Goal: Transaction & Acquisition: Purchase product/service

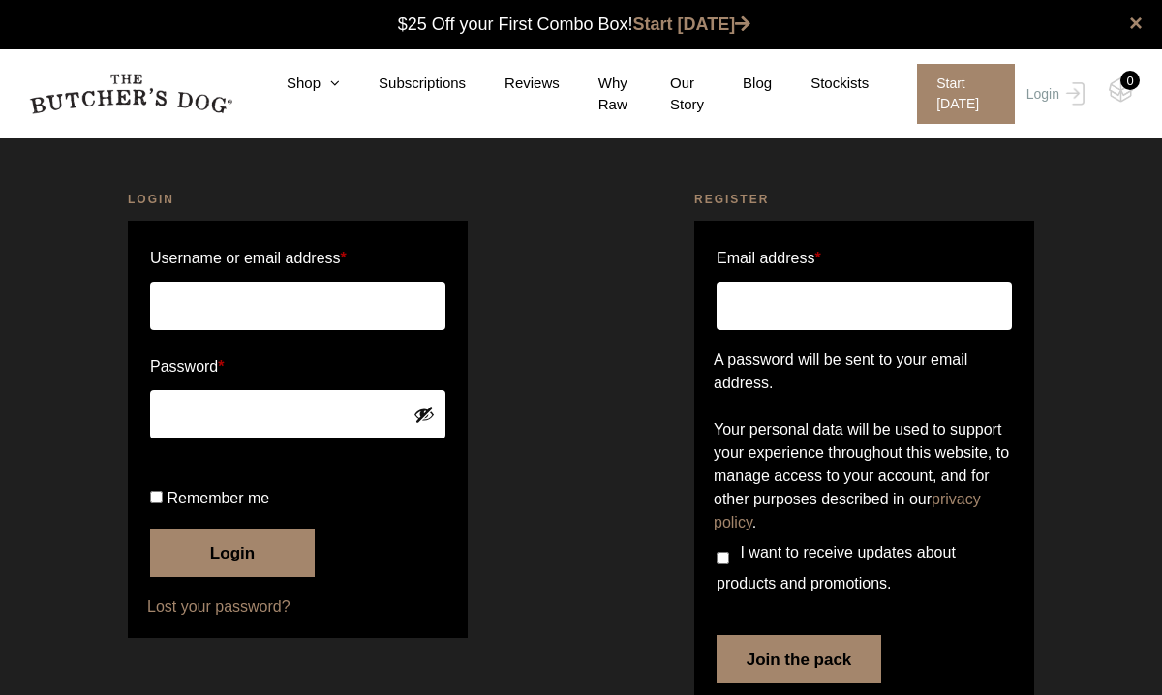
scroll to position [1, 0]
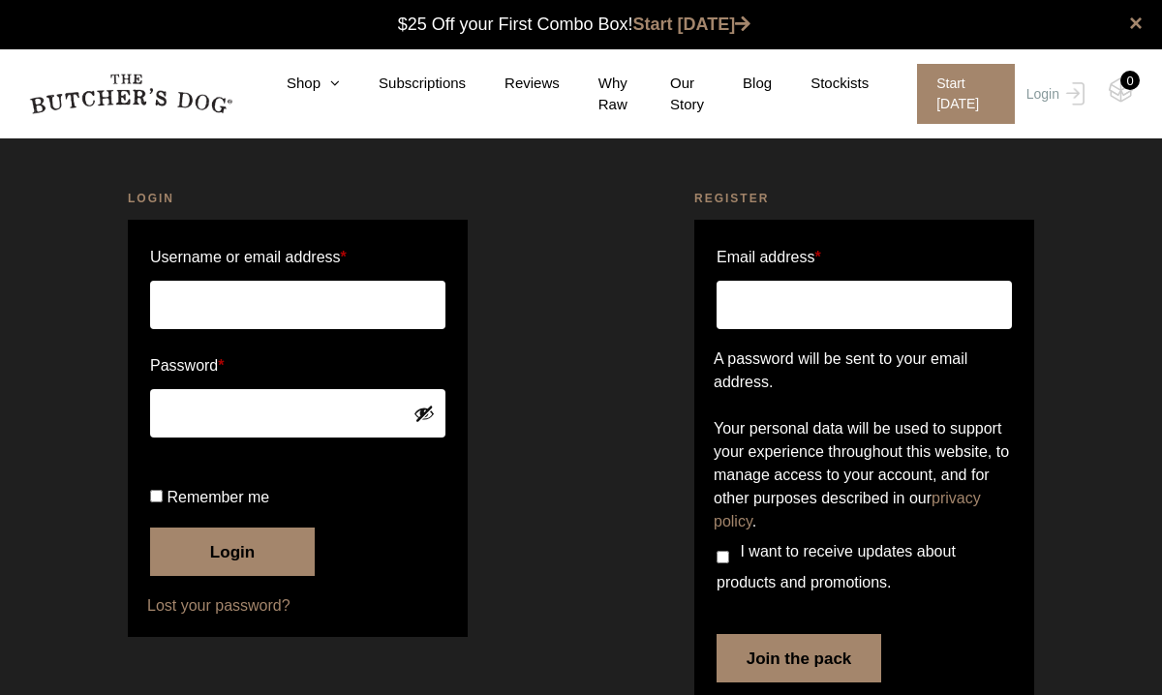
click at [331, 309] on input "Username or email address *" at bounding box center [297, 305] width 295 height 48
type input "strauss.mia83@gmail.com"
click at [235, 576] on button "Login" at bounding box center [232, 552] width 165 height 48
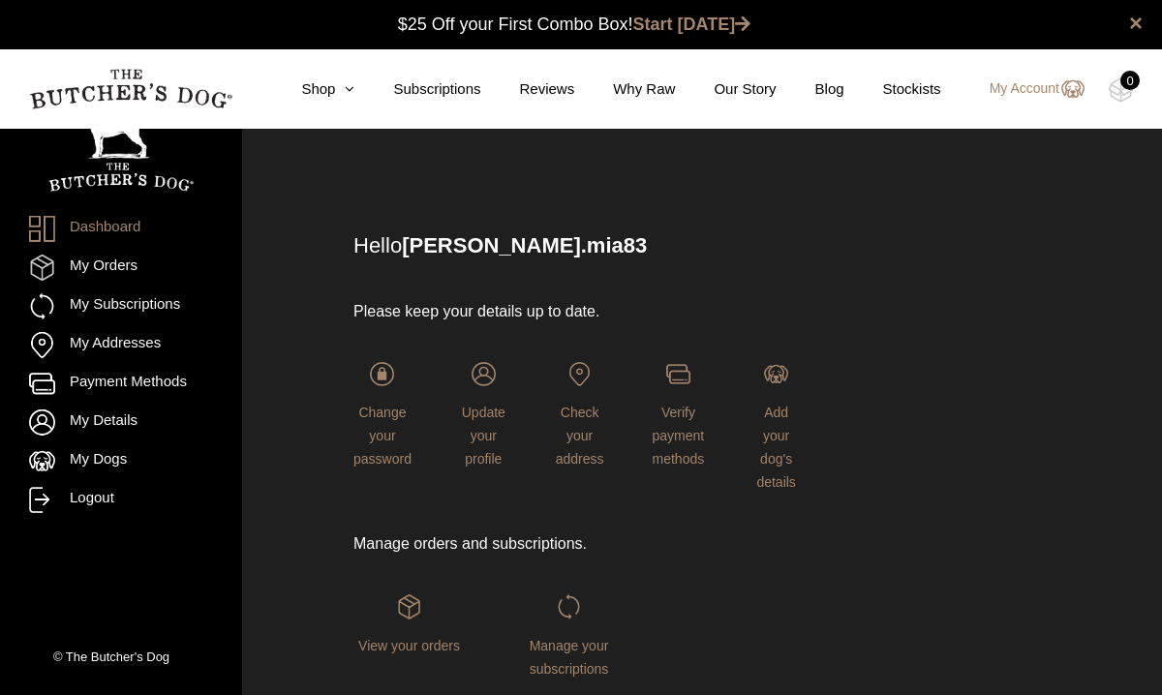
scroll to position [1, 0]
click at [338, 91] on icon at bounding box center [344, 88] width 19 height 15
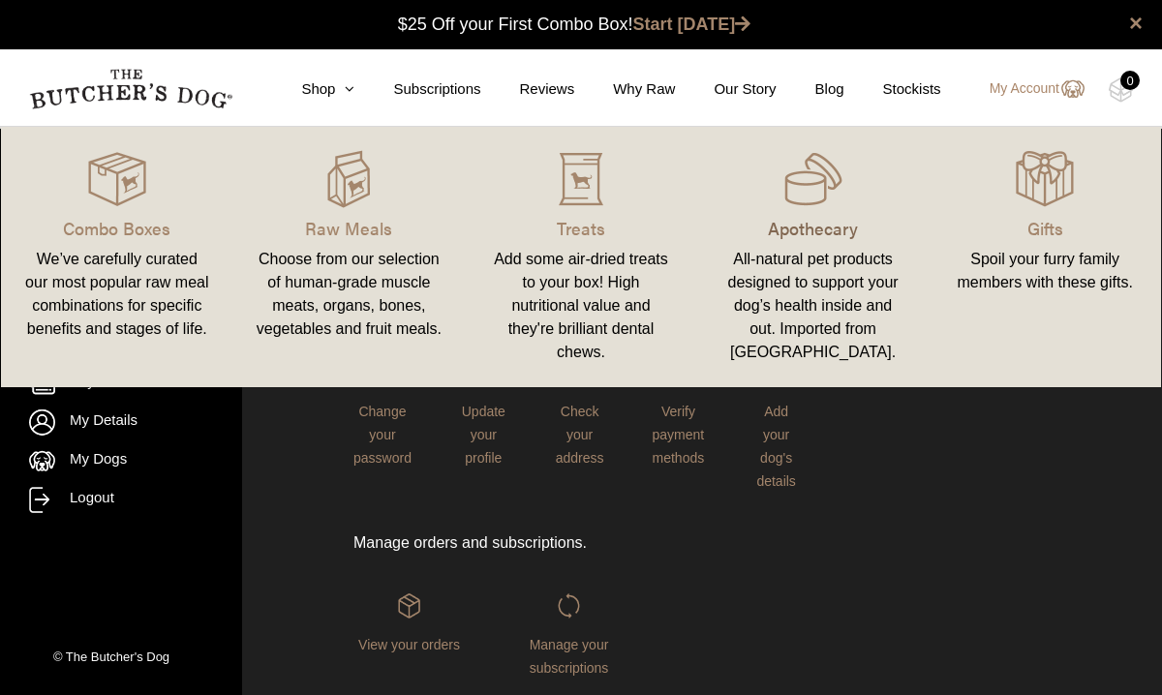
click at [810, 232] on p "Apothecary" at bounding box center [813, 228] width 186 height 26
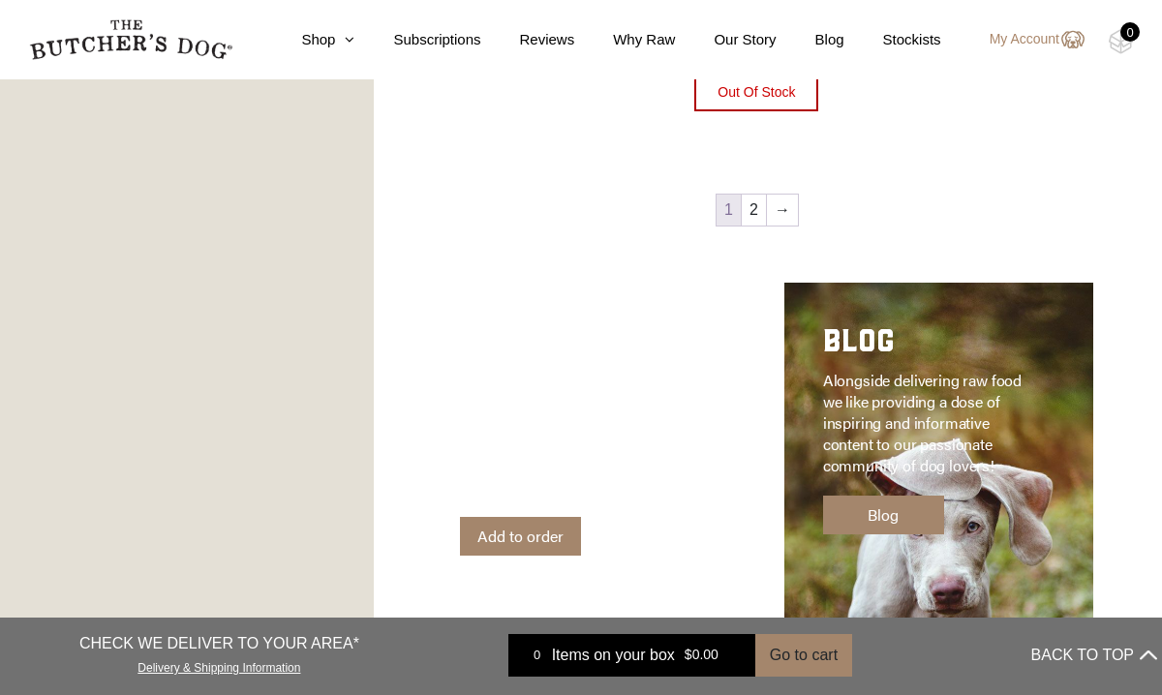
scroll to position [2343, 0]
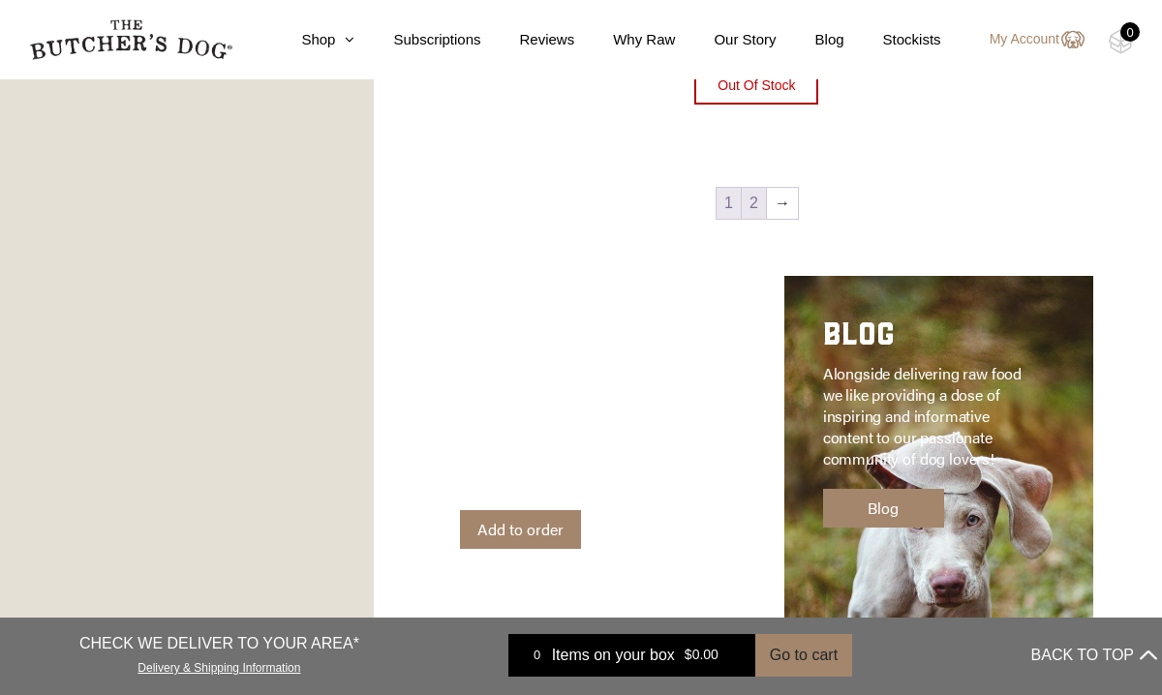
click at [755, 199] on link "2" at bounding box center [754, 203] width 24 height 31
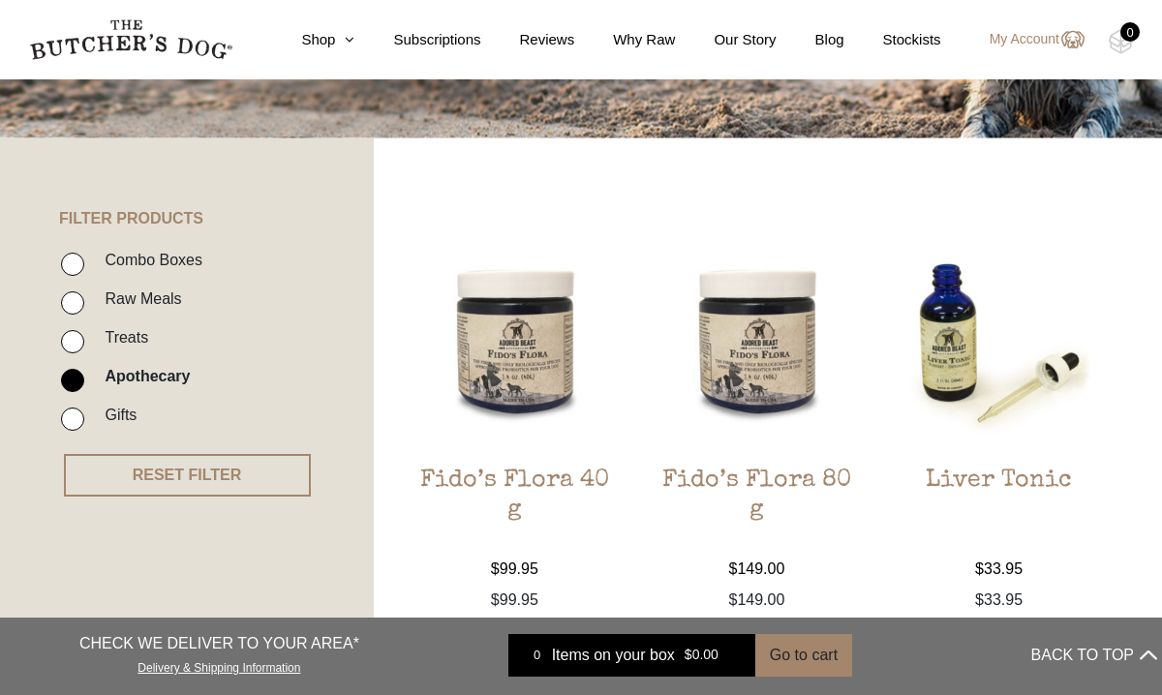
scroll to position [243, 0]
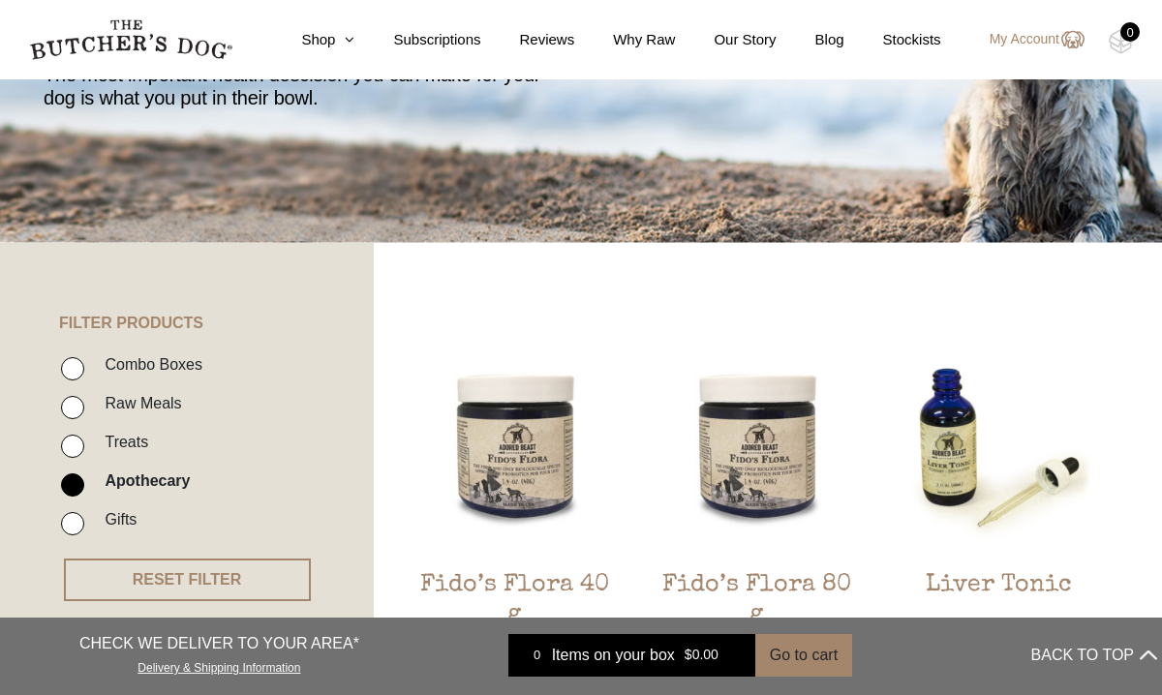
click at [146, 403] on label "Raw Meals" at bounding box center [138, 403] width 86 height 26
click at [84, 403] on input "Raw Meals" at bounding box center [72, 407] width 23 height 23
checkbox input "true"
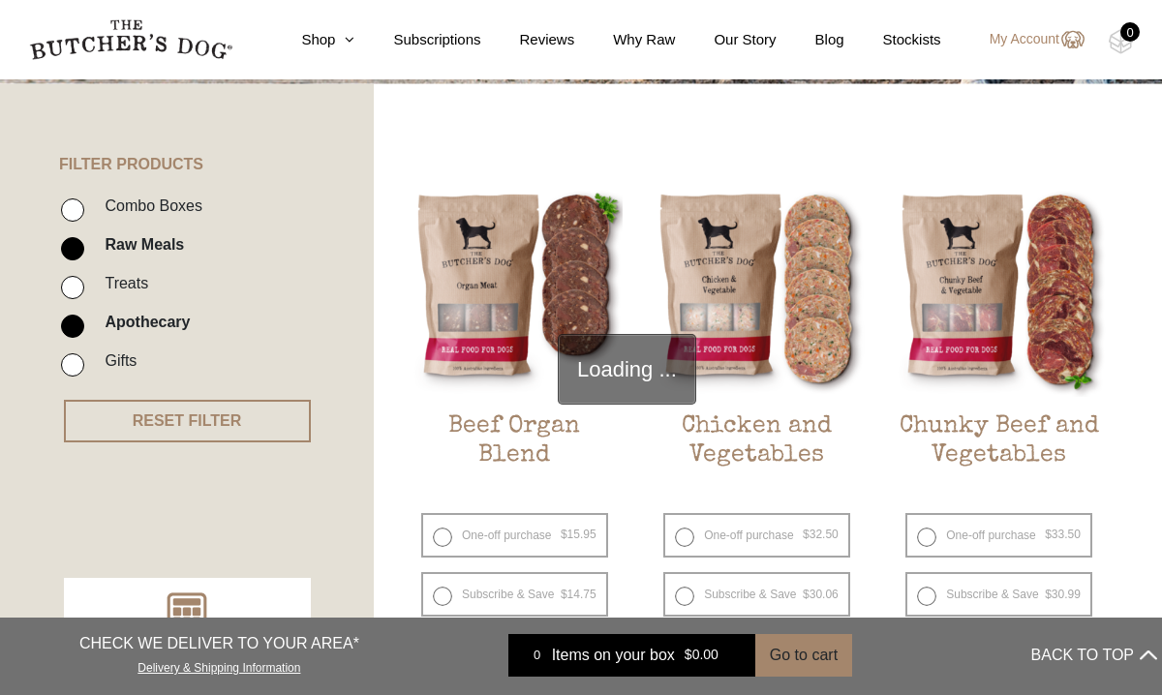
scroll to position [438, 0]
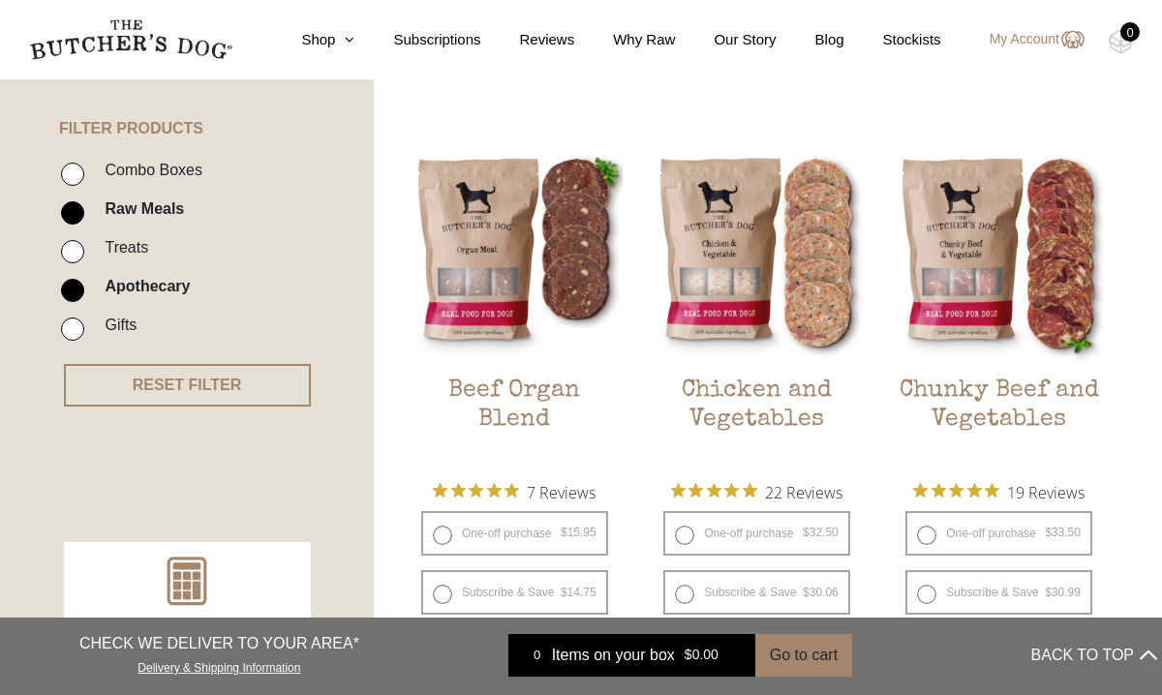
click at [71, 289] on input "Apothecary" at bounding box center [72, 290] width 23 height 23
checkbox input "false"
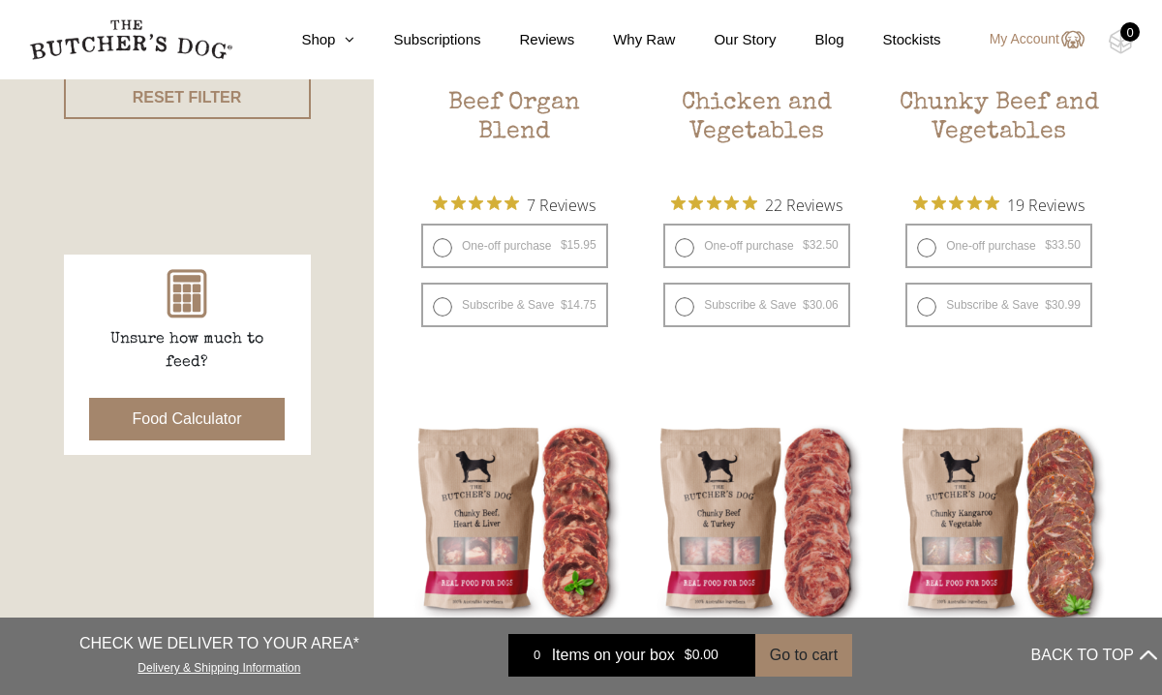
scroll to position [715, 0]
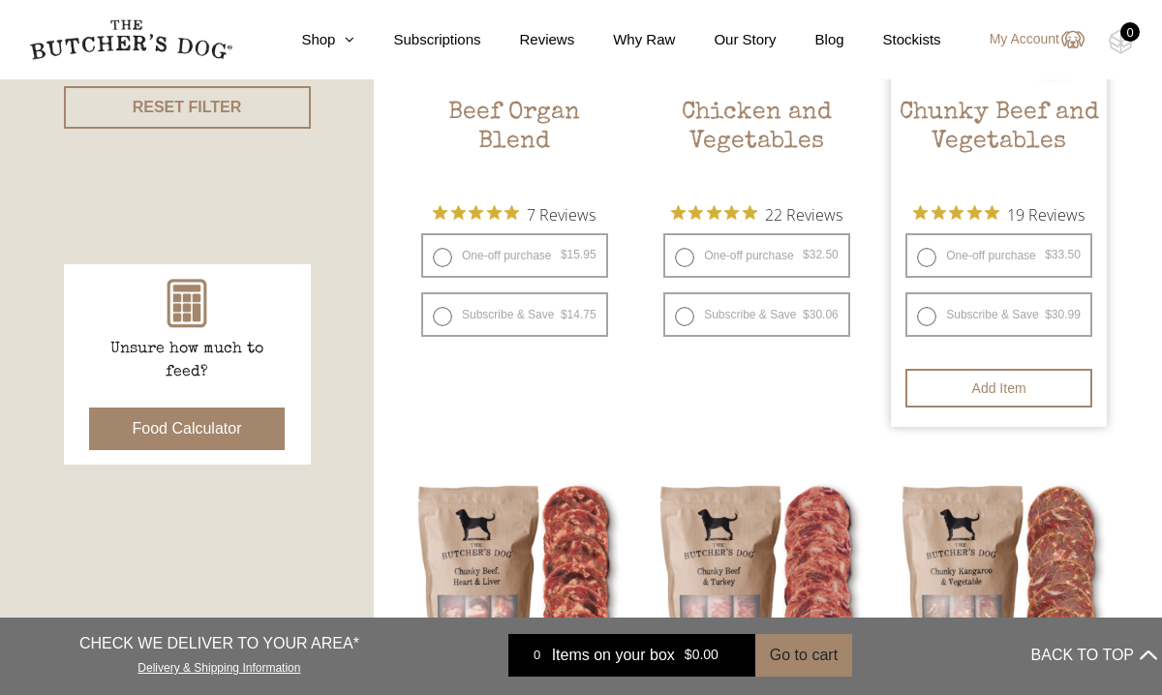
click at [1019, 253] on label "One-off purchase $ 33.50 — or subscribe and save 7.5%" at bounding box center [998, 255] width 187 height 45
radio input "true"
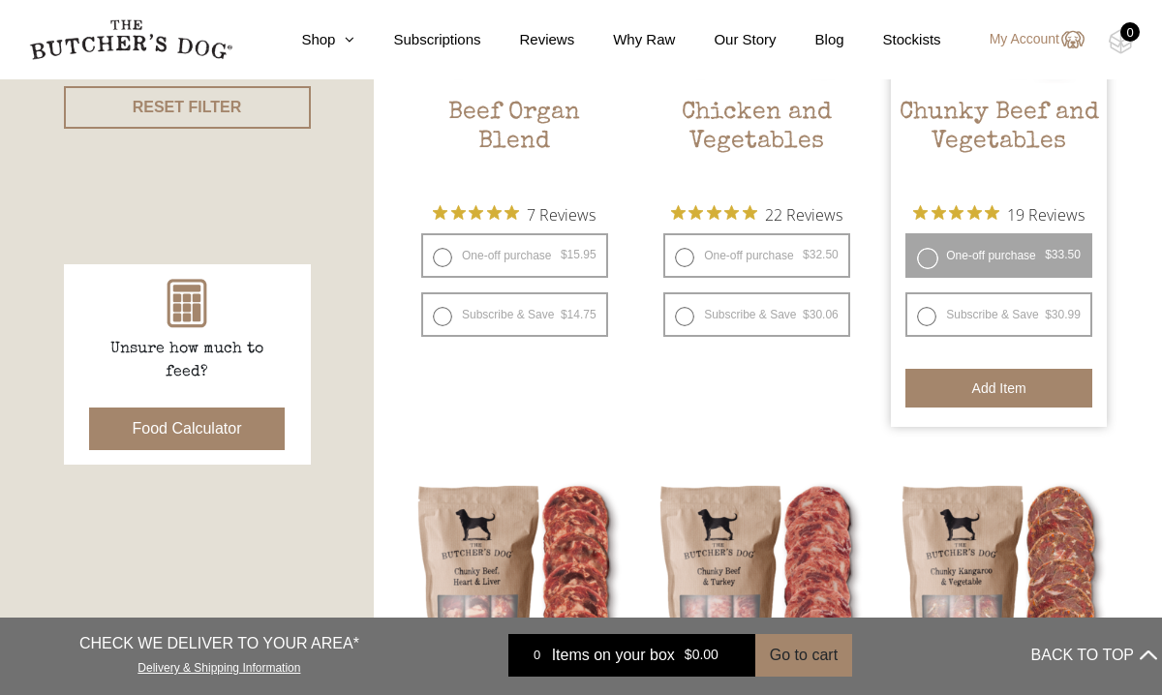
click at [1022, 399] on button "Add item" at bounding box center [998, 388] width 187 height 39
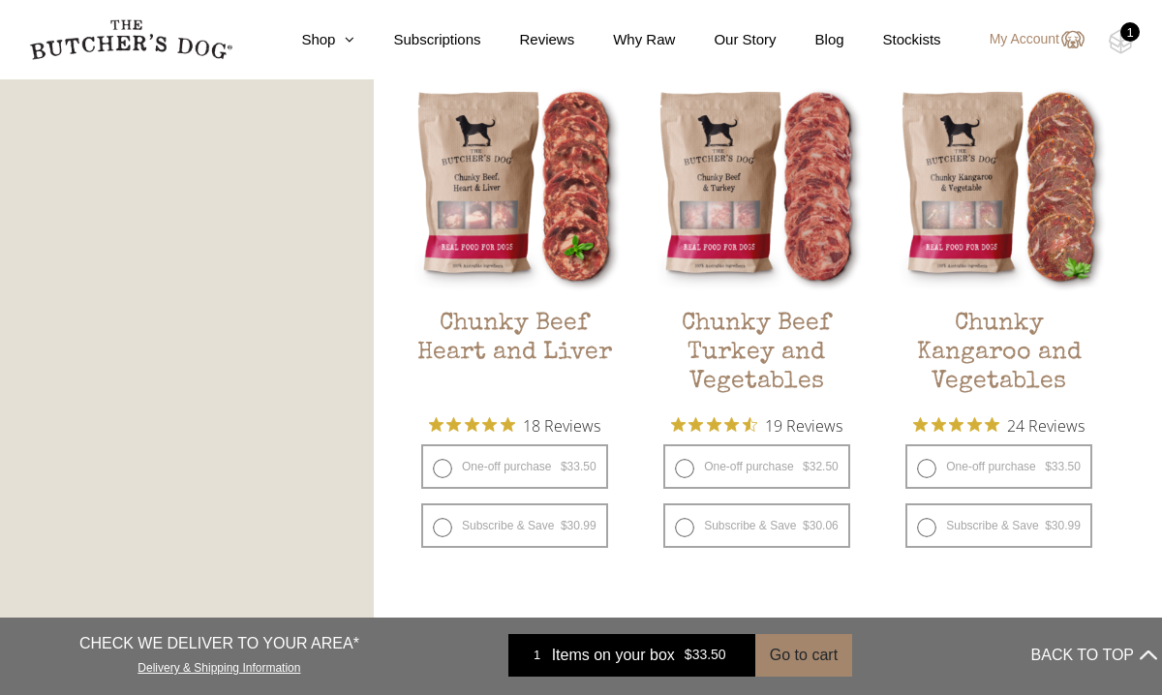
scroll to position [1112, 0]
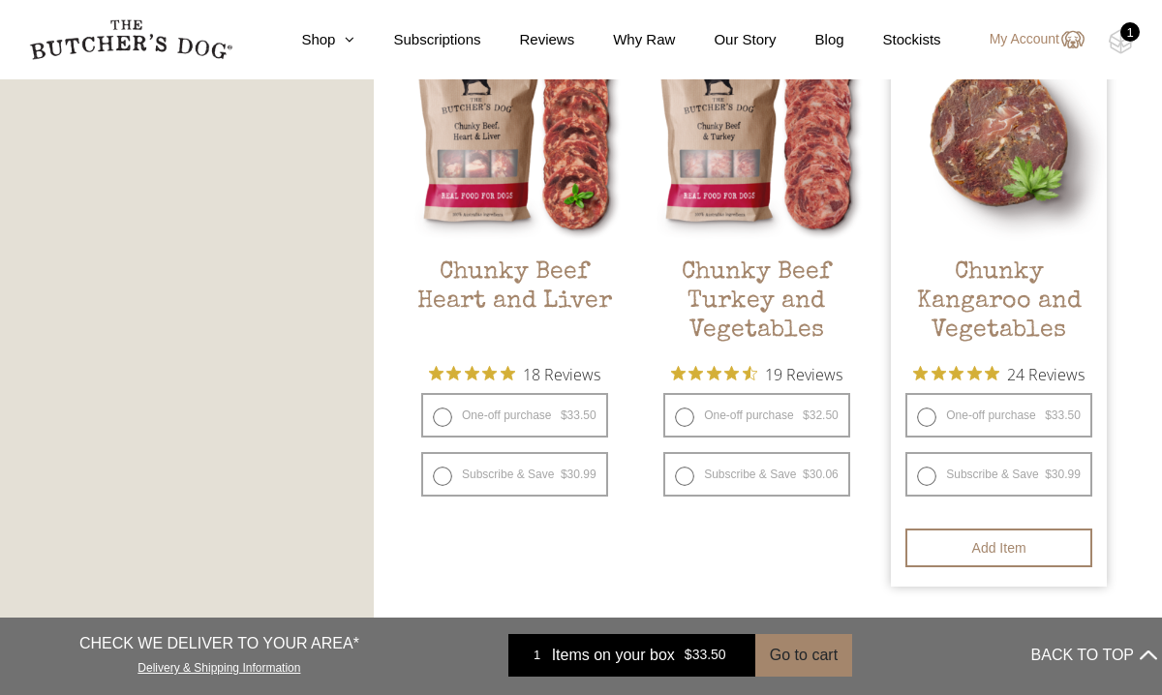
click at [1024, 417] on label "One-off purchase $ 33.50 — or subscribe and save 7.5%" at bounding box center [998, 415] width 187 height 45
radio input "true"
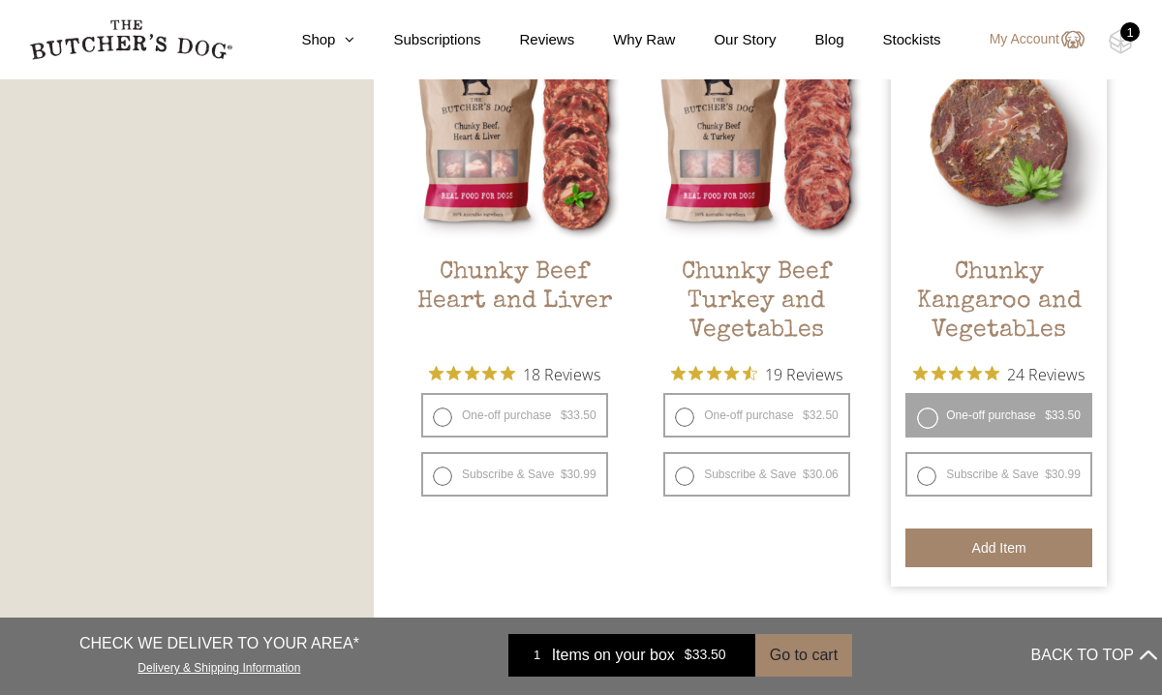
click at [1009, 550] on button "Add item" at bounding box center [998, 548] width 187 height 39
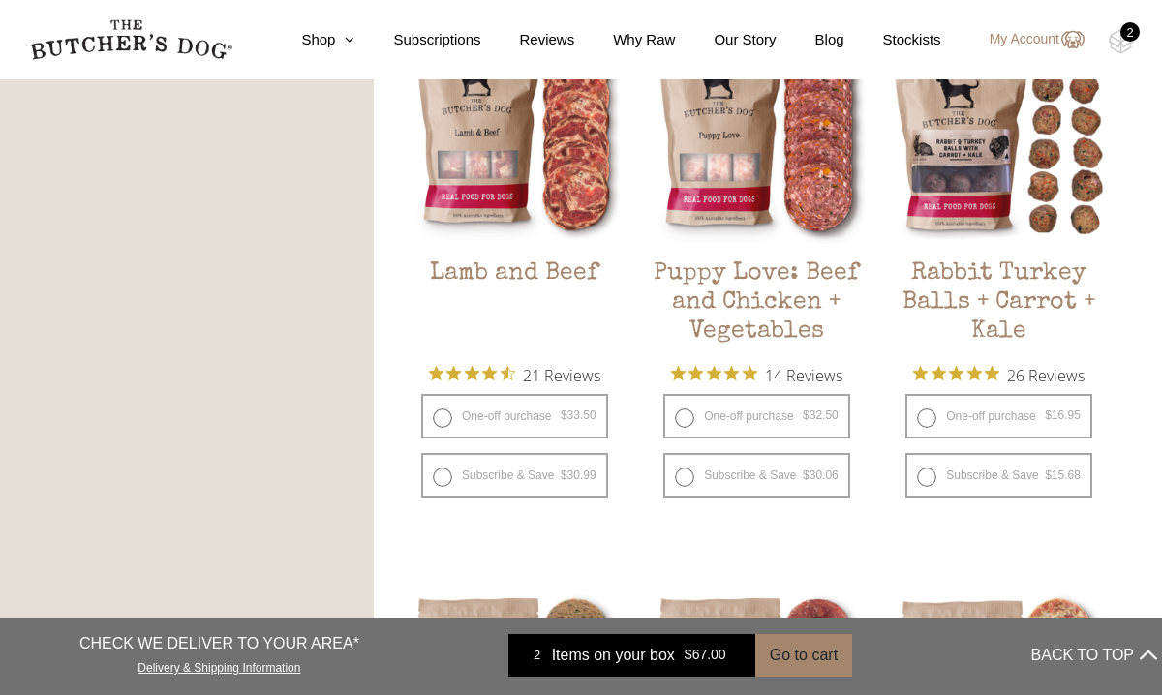
scroll to position [1664, 0]
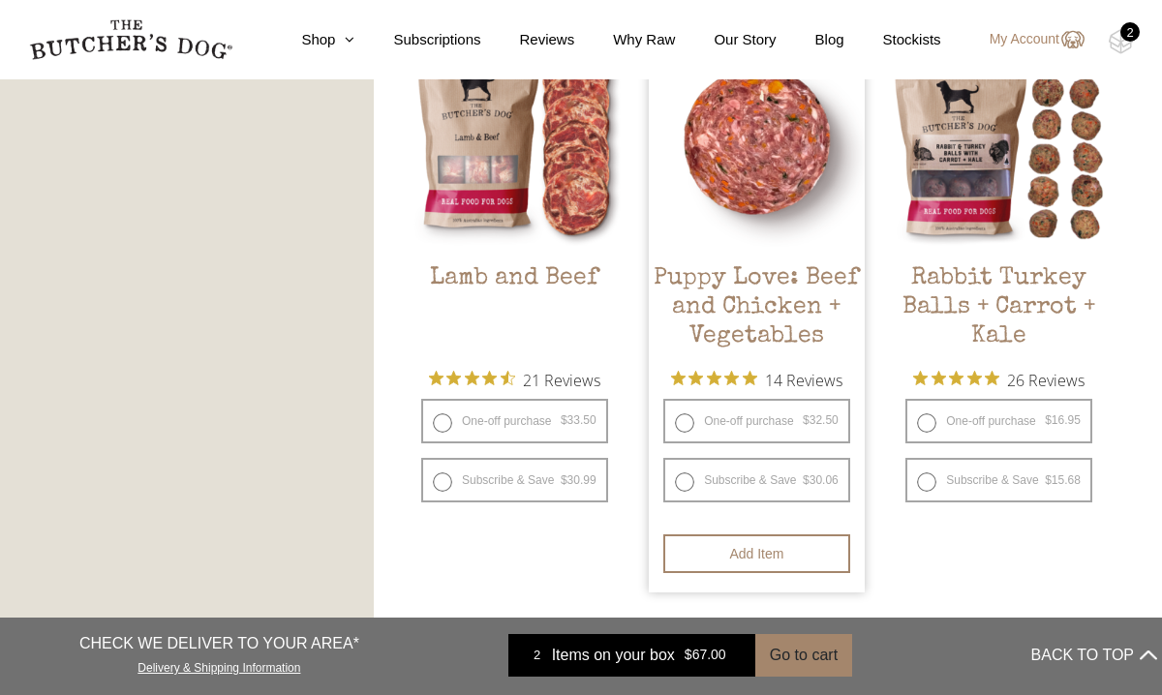
click at [784, 304] on h2 "Puppy Love: Beef and Chicken + Vegetables" at bounding box center [757, 309] width 216 height 91
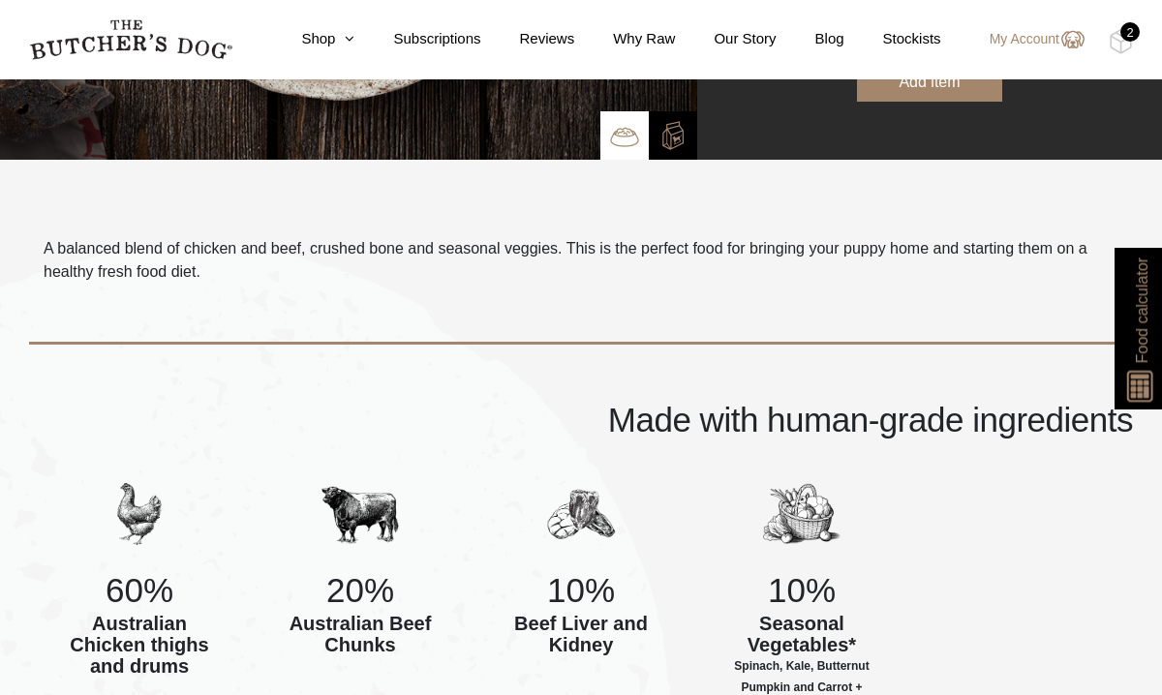
scroll to position [475, 0]
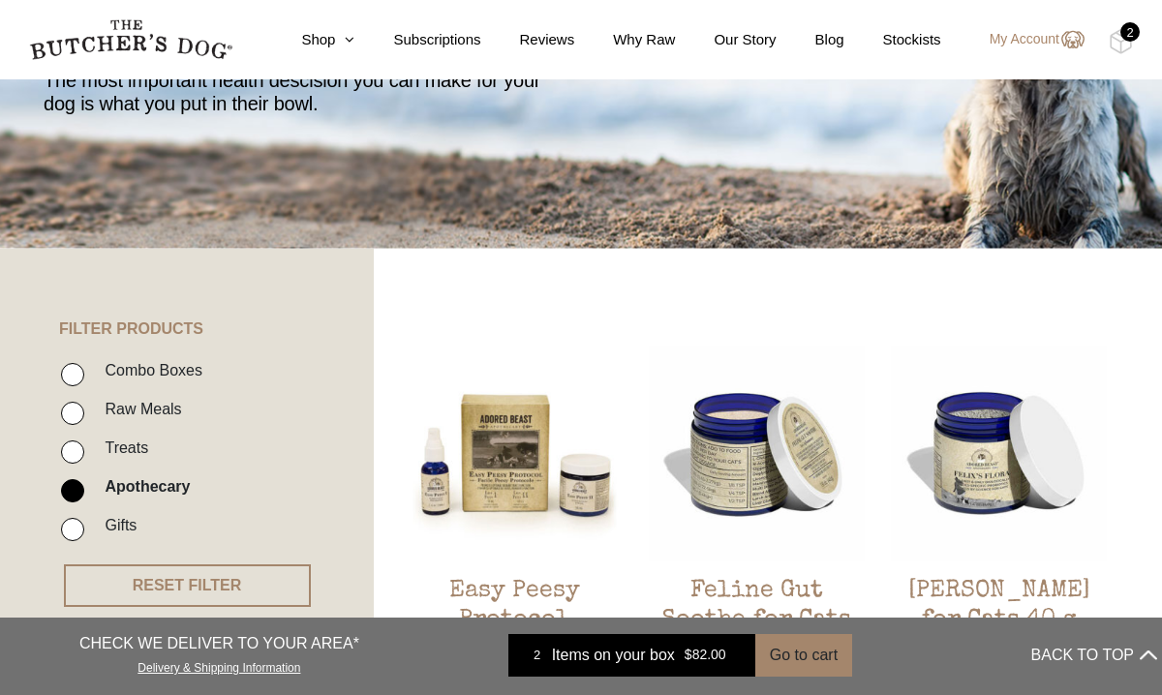
scroll to position [1, 0]
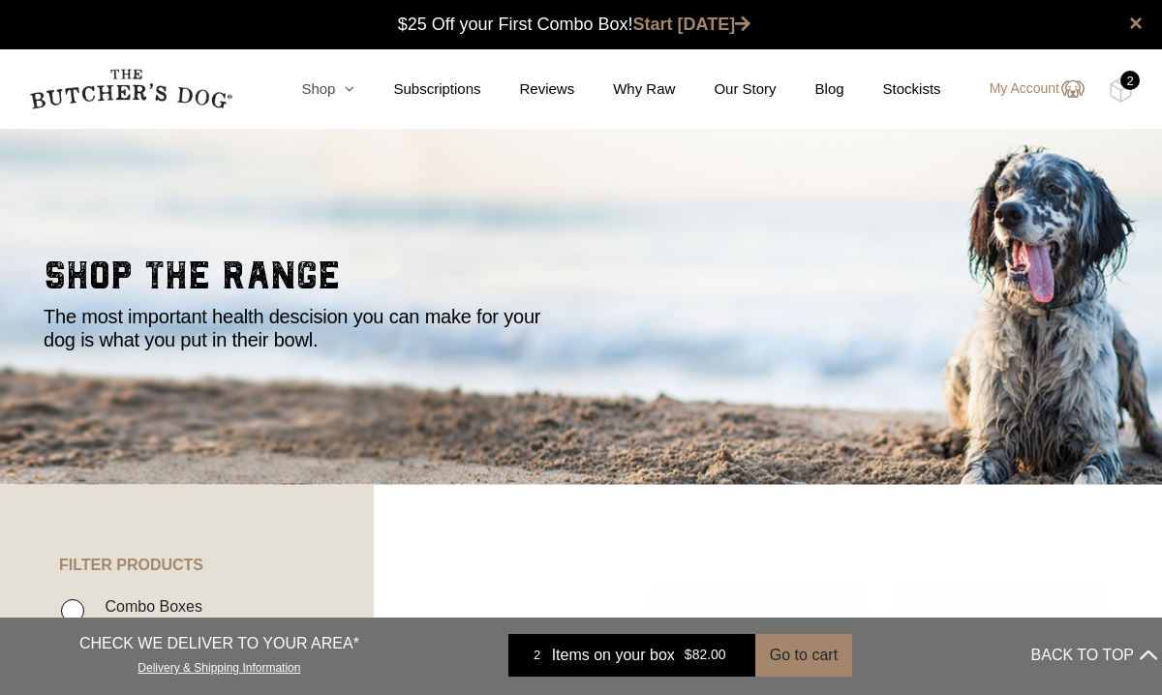
click at [339, 87] on icon at bounding box center [344, 88] width 19 height 15
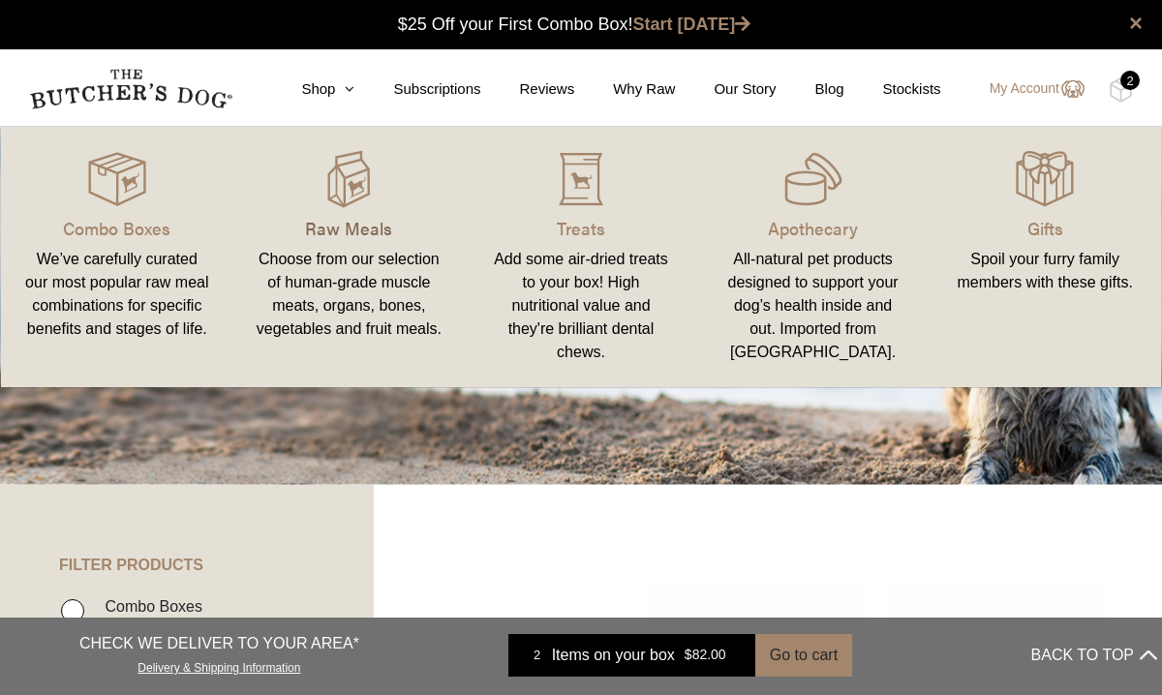
click at [347, 228] on p "Raw Meals" at bounding box center [350, 228] width 186 height 26
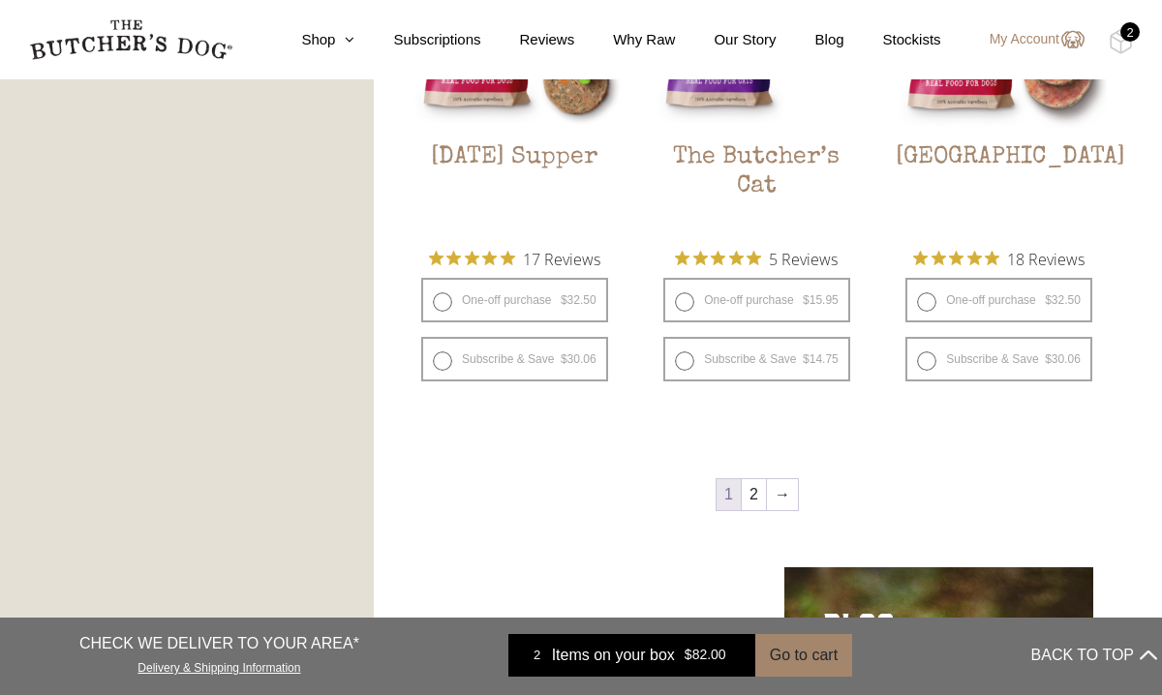
scroll to position [2334, 0]
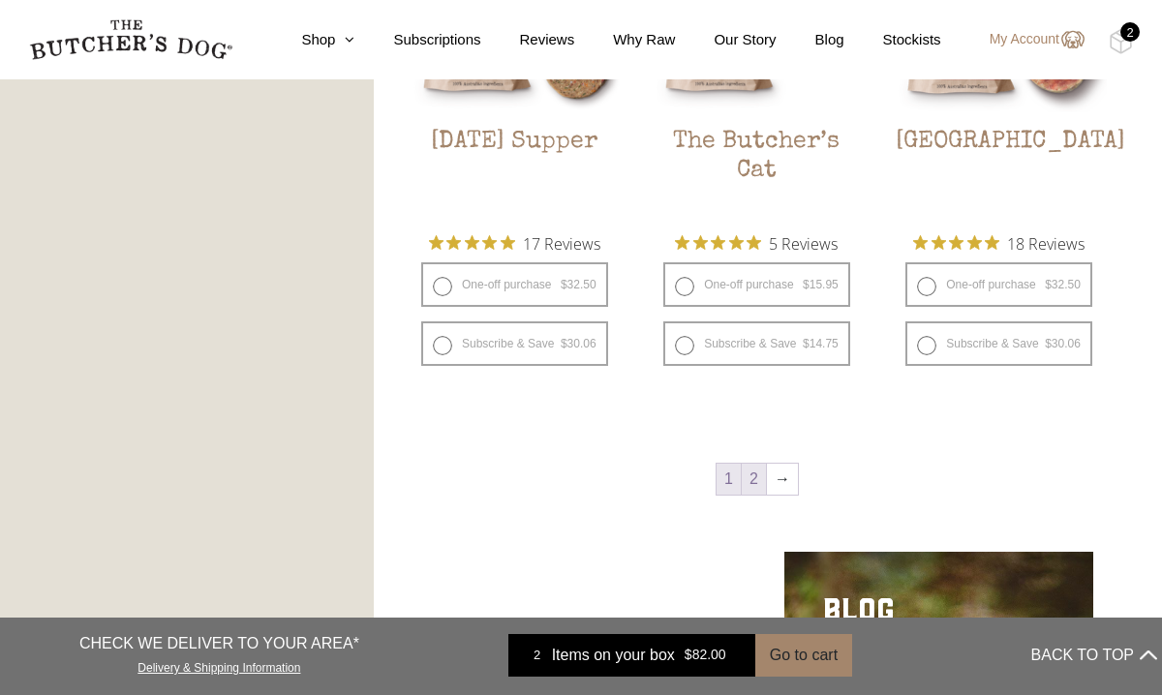
click at [760, 475] on link "2" at bounding box center [754, 479] width 24 height 31
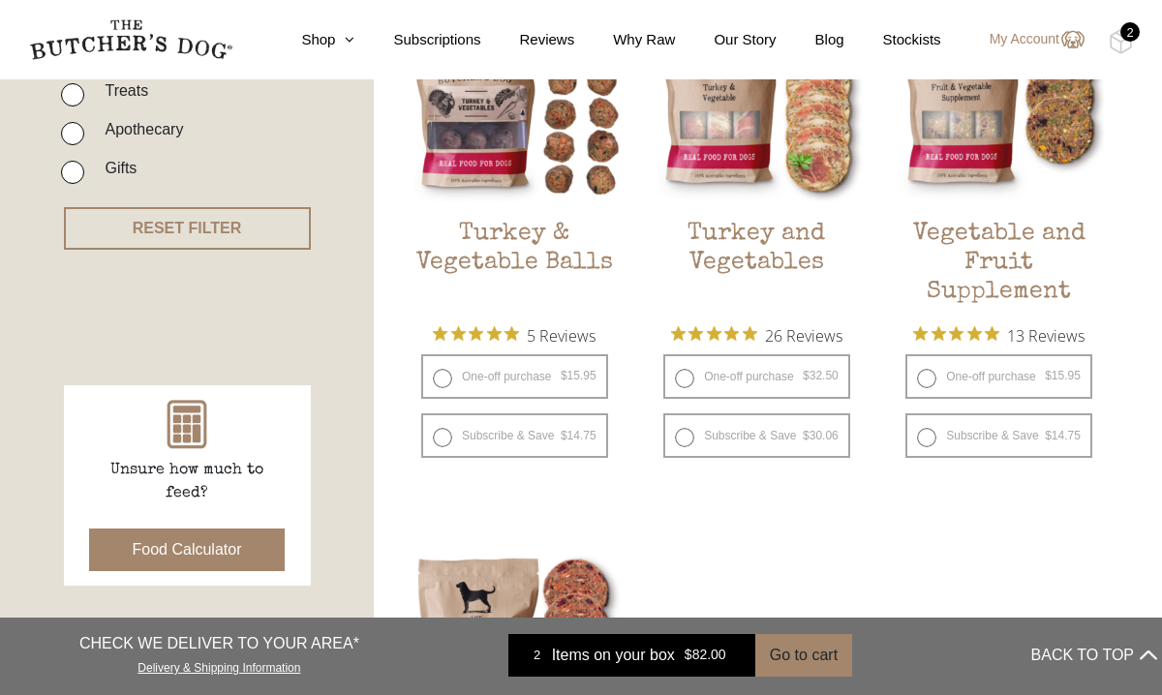
scroll to position [598, 0]
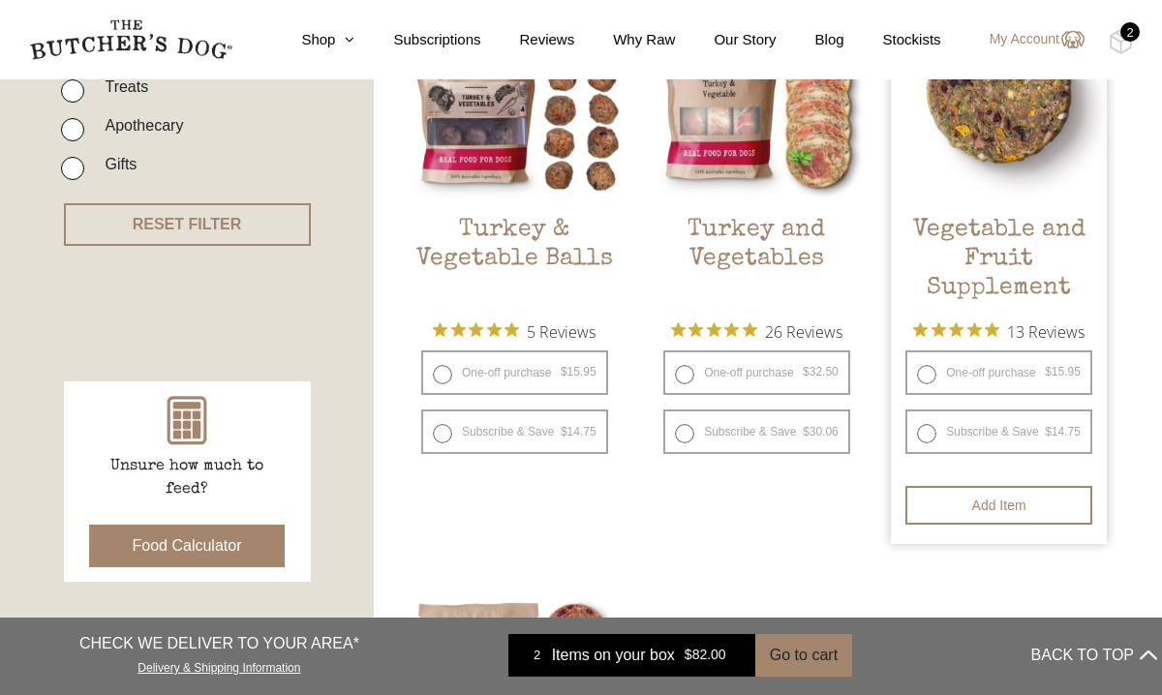
click at [1025, 378] on label "One-off purchase $ 15.95 — or subscribe and save 7.5%" at bounding box center [998, 372] width 187 height 45
radio input "true"
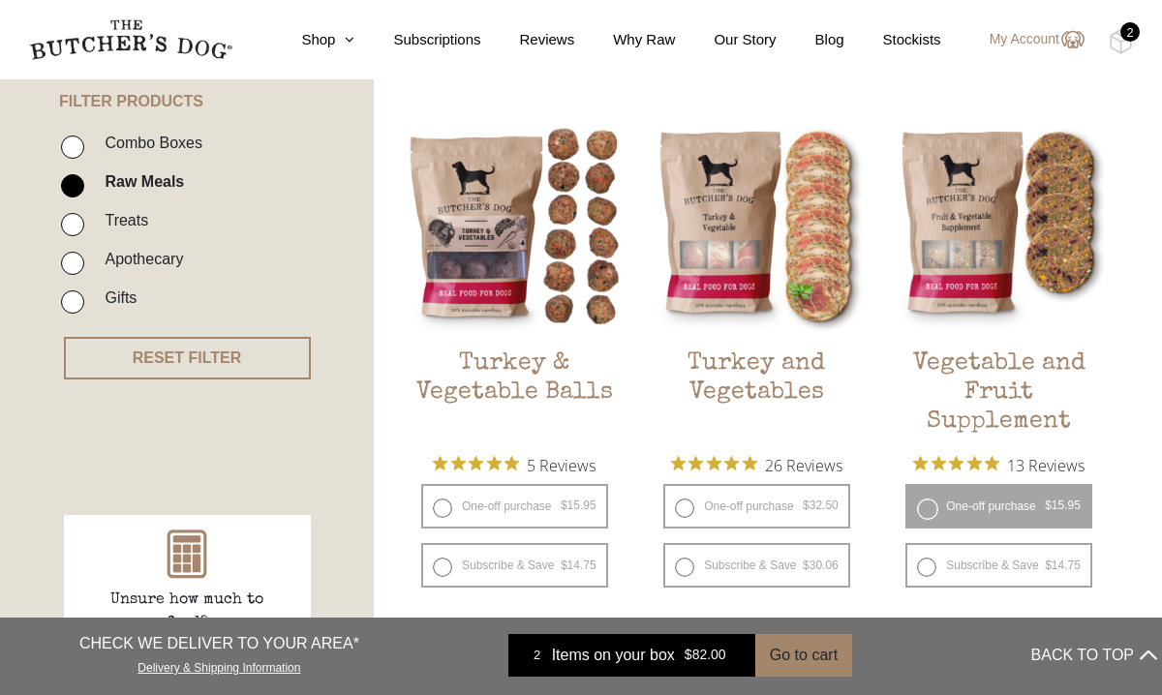
scroll to position [468, 0]
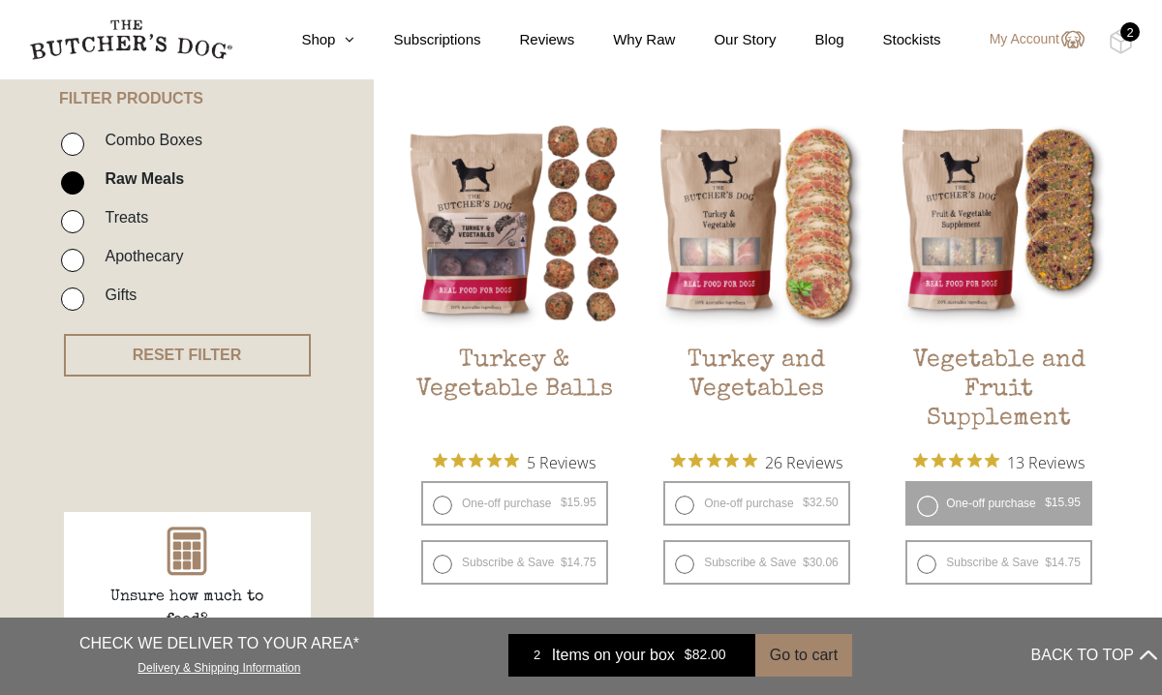
click at [78, 297] on input "Gifts" at bounding box center [72, 299] width 23 height 23
checkbox input "true"
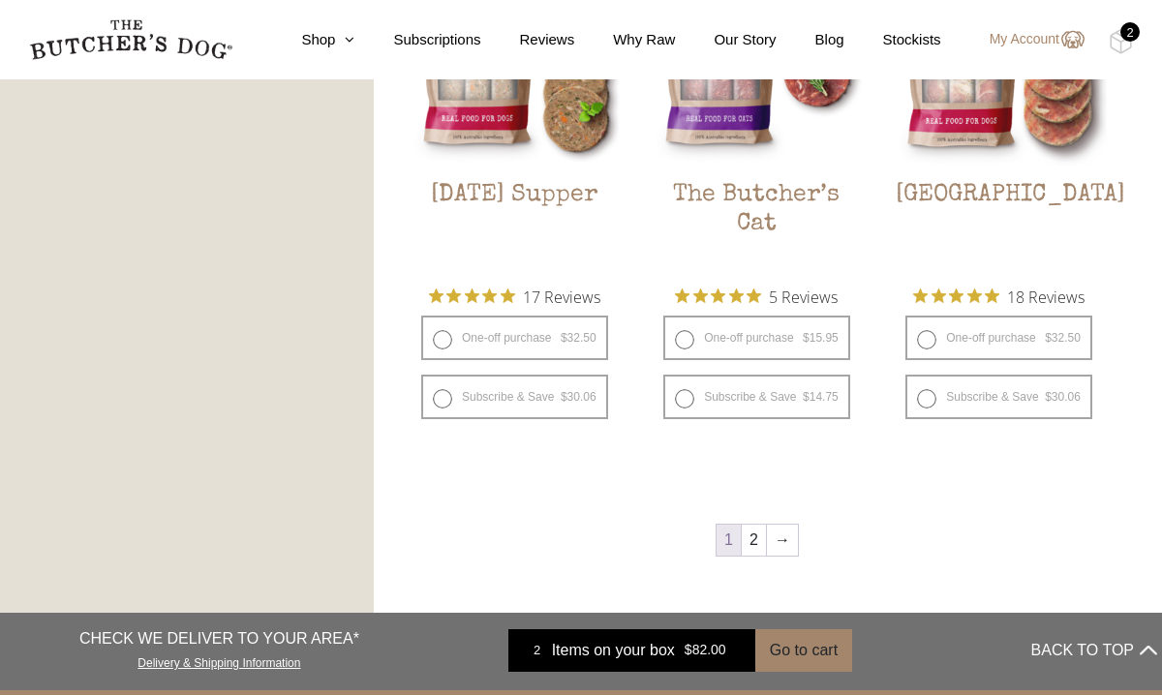
scroll to position [2333, 0]
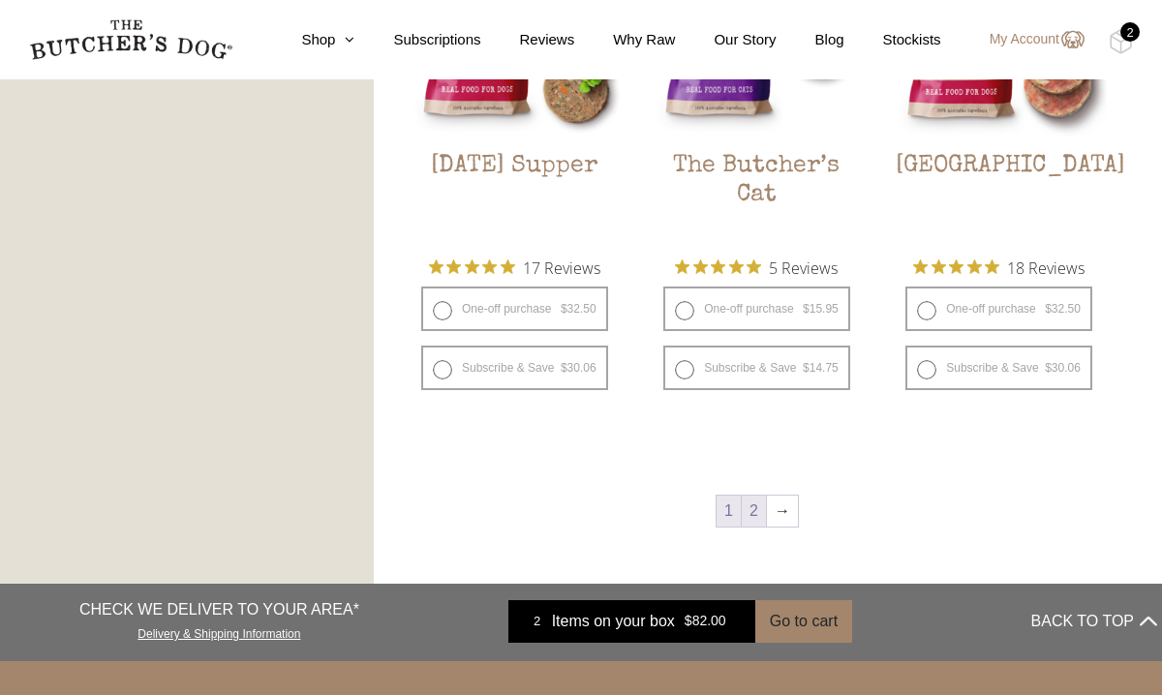
click at [753, 508] on link "2" at bounding box center [754, 511] width 24 height 31
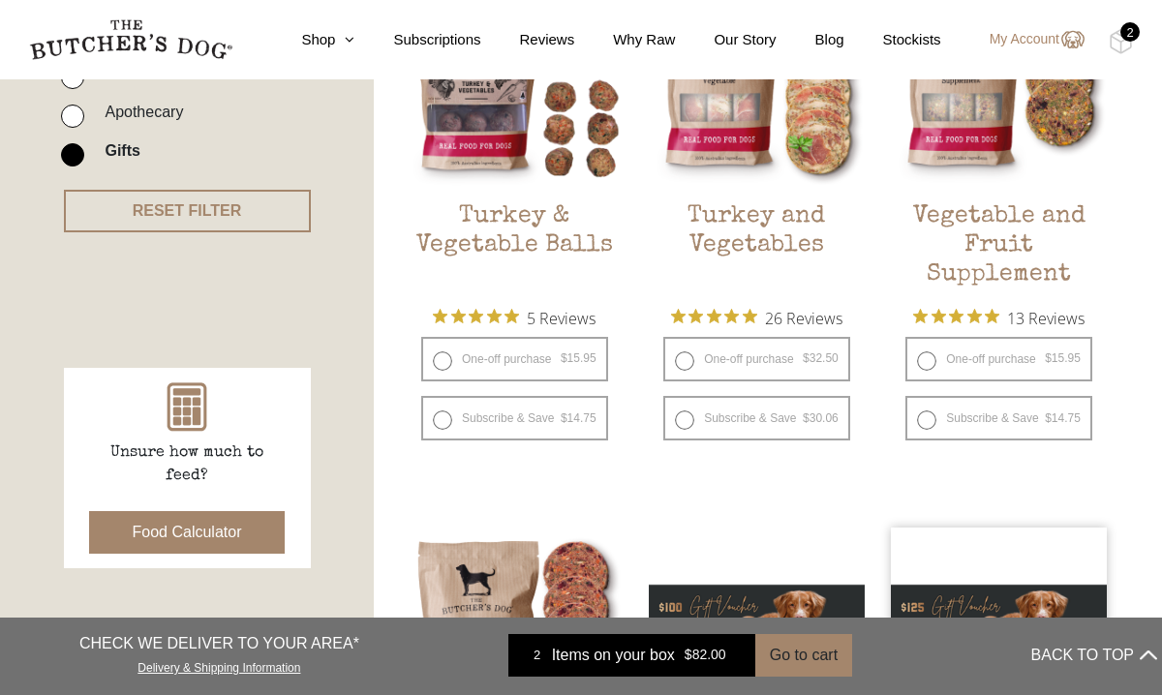
scroll to position [625, 0]
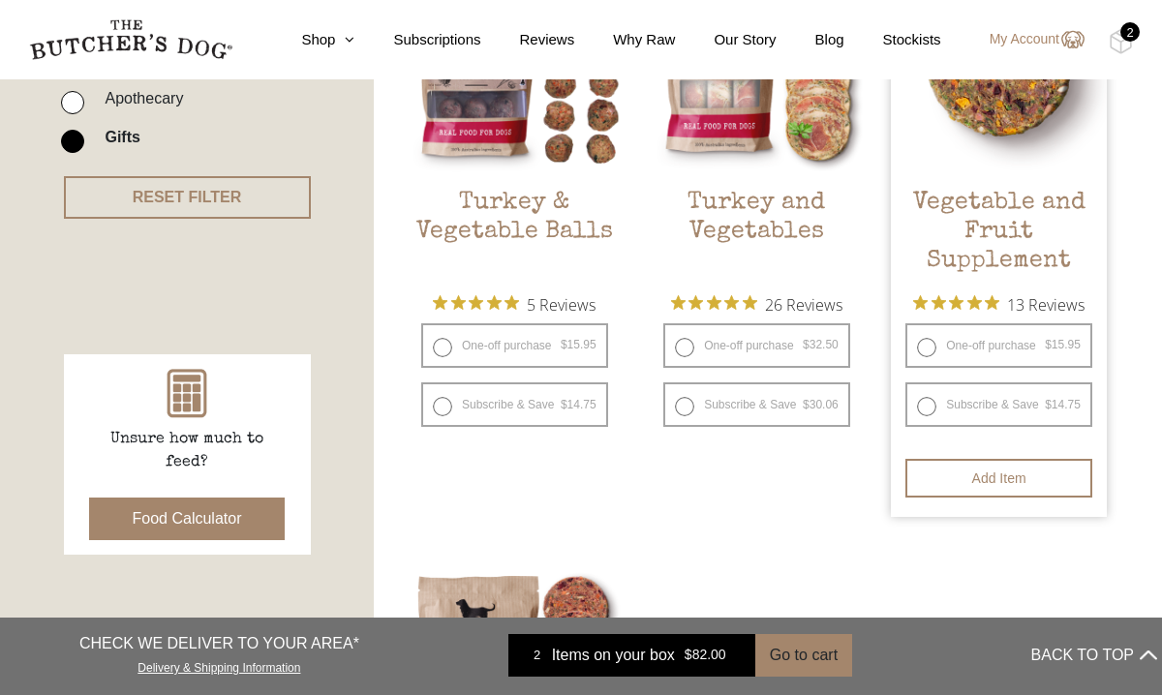
click at [974, 346] on label "One-off purchase $ 15.95 — or subscribe and save 7.5%" at bounding box center [998, 345] width 187 height 45
radio input "true"
click at [1028, 342] on label "One-off purchase $ 15.95 — or subscribe and save 7.5%" at bounding box center [998, 345] width 187 height 45
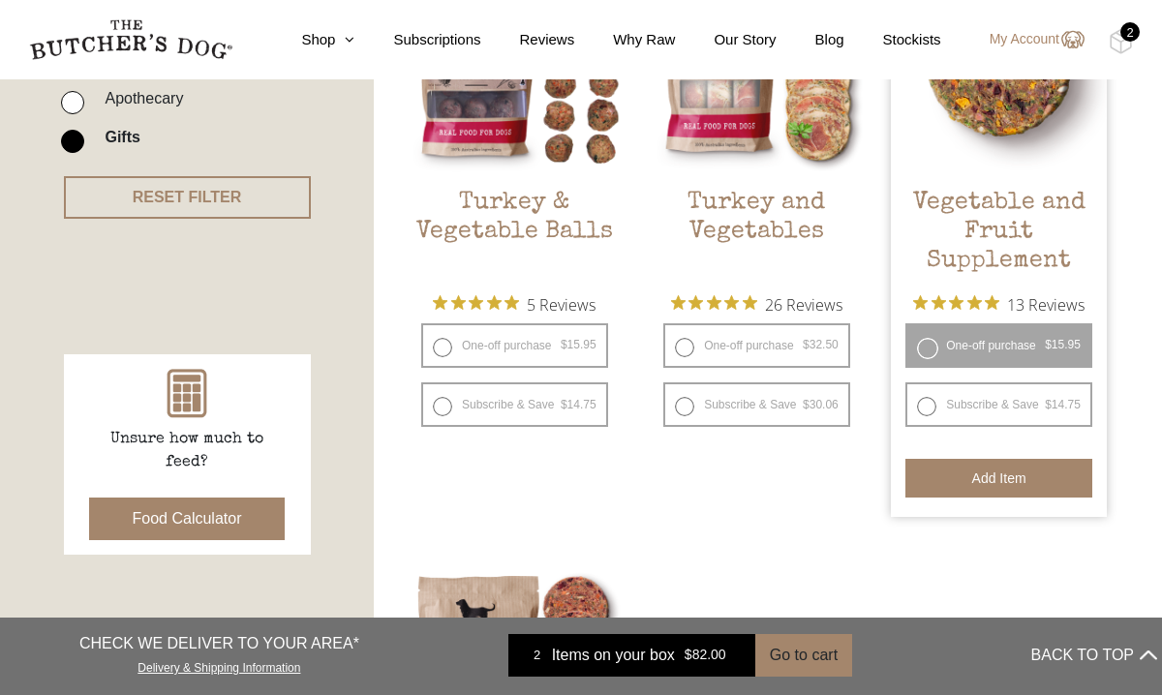
click at [991, 477] on button "Add item" at bounding box center [998, 478] width 187 height 39
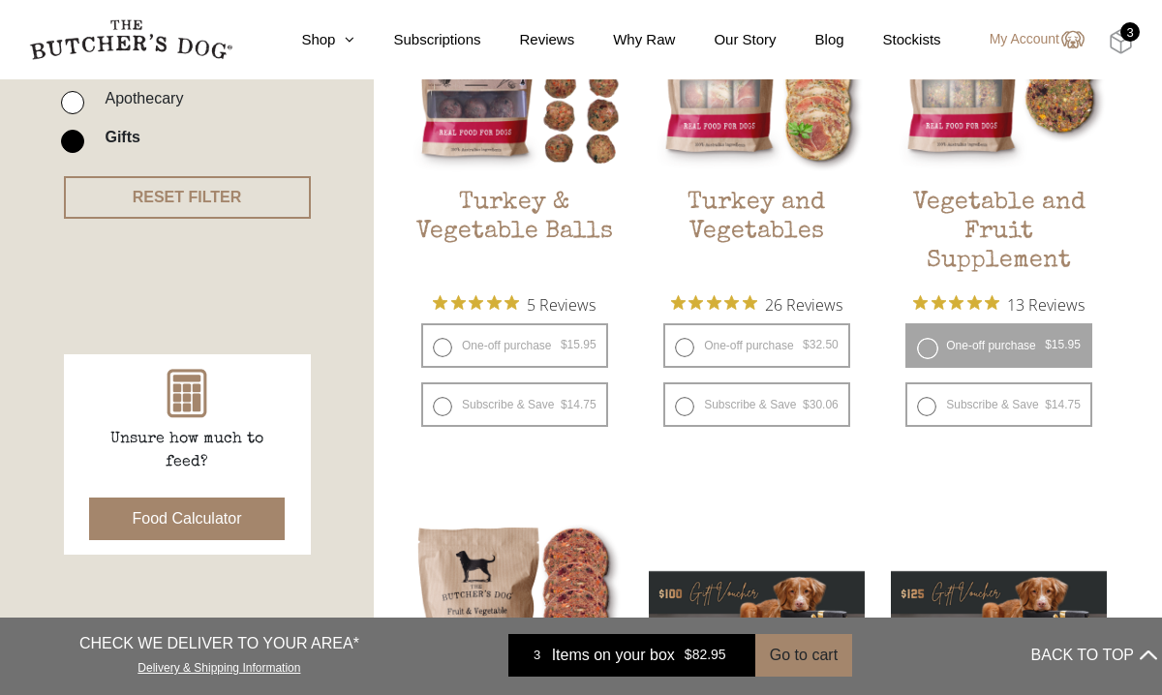
click at [1123, 40] on img at bounding box center [1121, 41] width 24 height 25
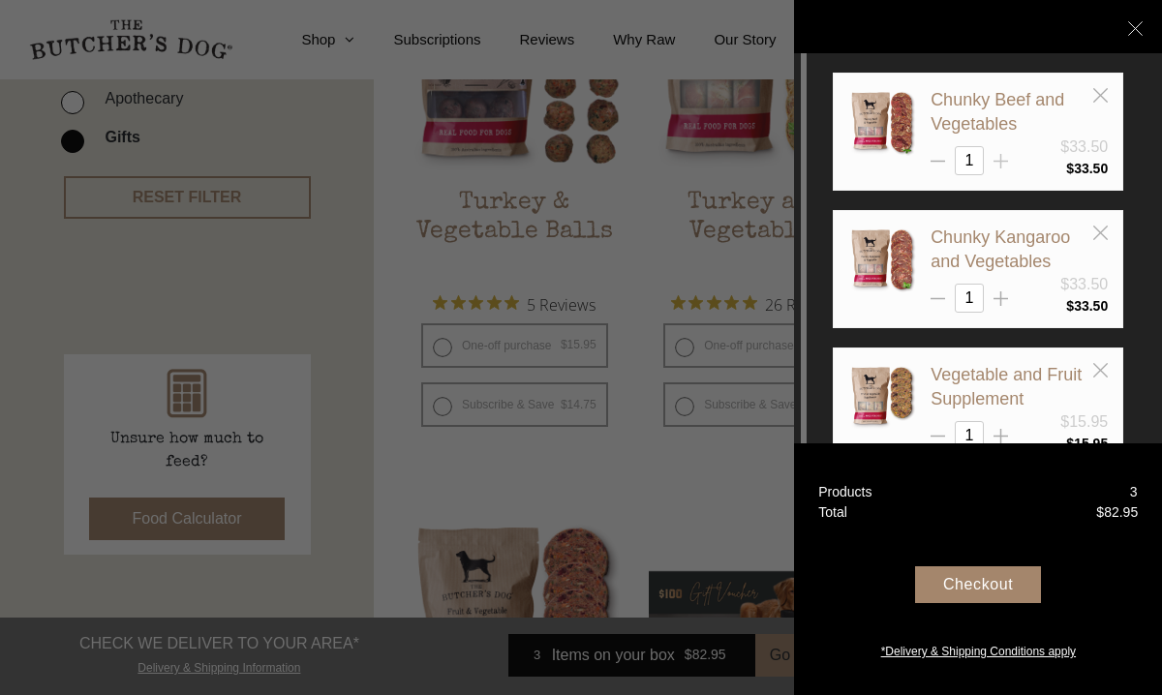
click at [1001, 160] on line at bounding box center [1001, 161] width 0 height 15
type input "2"
click at [1004, 297] on icon at bounding box center [1000, 298] width 15 height 15
type input "2"
click at [1001, 429] on line at bounding box center [1001, 436] width 0 height 15
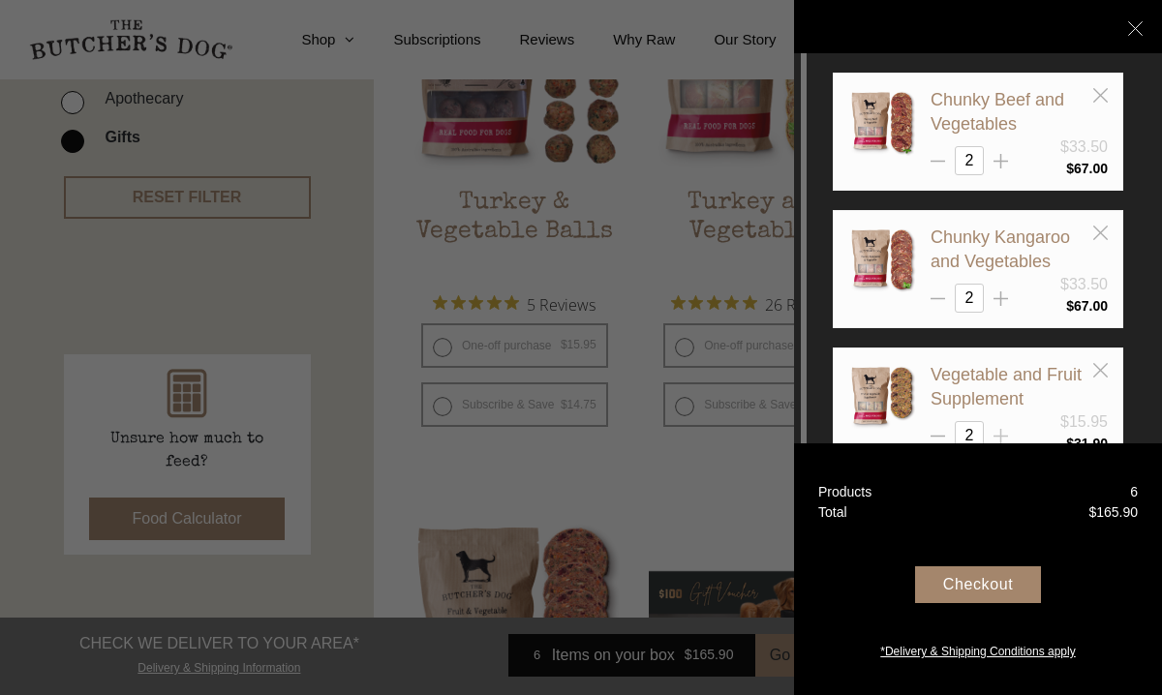
click at [1004, 430] on icon at bounding box center [1000, 436] width 15 height 15
type input "3"
click at [971, 588] on div "Checkout" at bounding box center [978, 584] width 126 height 37
